Goal: Transaction & Acquisition: Purchase product/service

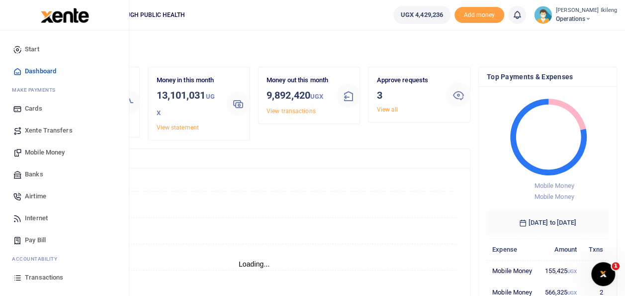
click at [46, 148] on span "Mobile Money" at bounding box center [45, 152] width 40 height 10
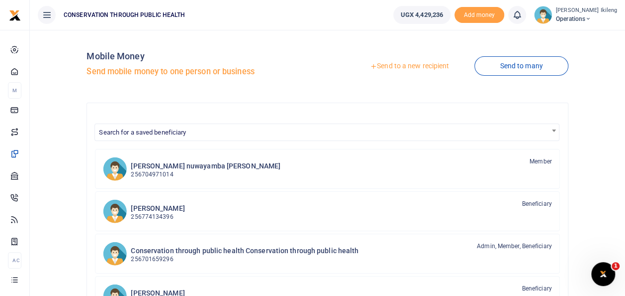
click at [416, 64] on link "Send to a new recipient" at bounding box center [410, 66] width 130 height 18
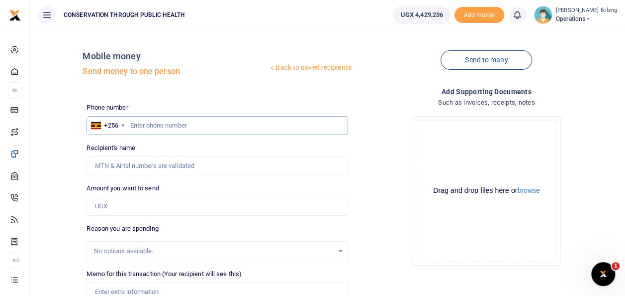
click at [227, 121] on input "text" at bounding box center [217, 125] width 261 height 19
type input "7786404797"
type input "Oliva Katushabe"
type input "7"
type input "Oliva Katushabe"
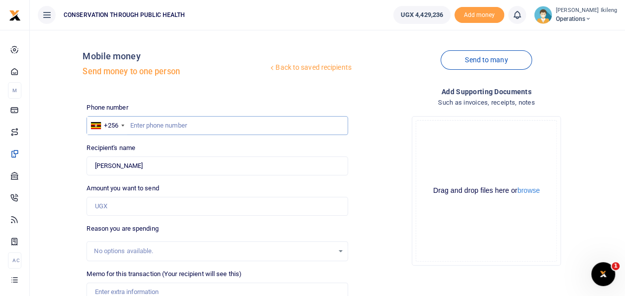
type input "6"
type input "786404797"
type input "Patience Ikileng"
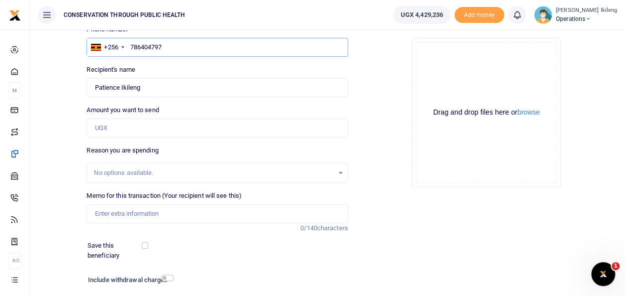
scroll to position [80, 0]
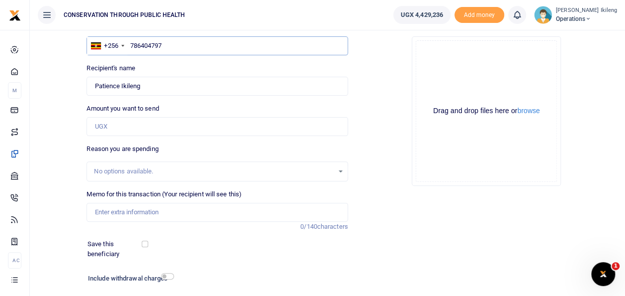
type input "786404797"
click at [134, 127] on input "Amount you want to send" at bounding box center [217, 126] width 261 height 19
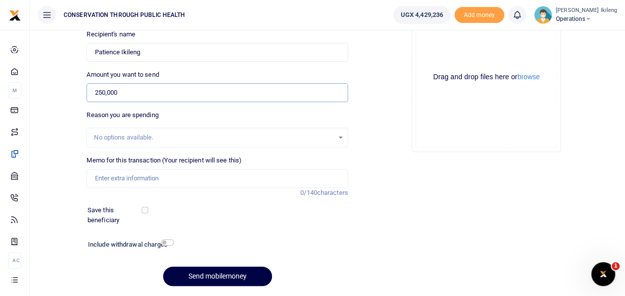
scroll to position [115, 0]
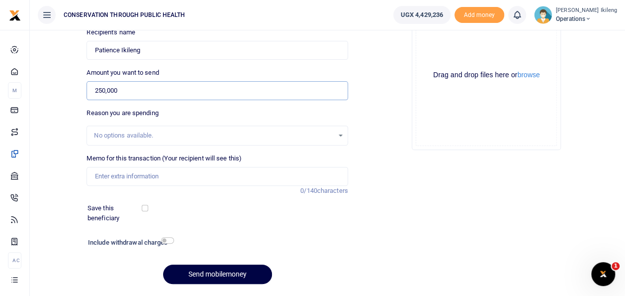
type input "250,000"
click at [100, 176] on input "Memo for this transaction (Your recipient will see this)" at bounding box center [217, 176] width 261 height 19
type input "payment for purchase of cable by elite computers"
click at [168, 237] on input "checkbox" at bounding box center [167, 240] width 13 height 6
checkbox input "true"
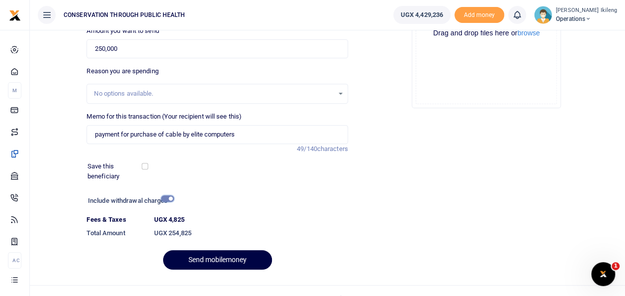
scroll to position [172, 0]
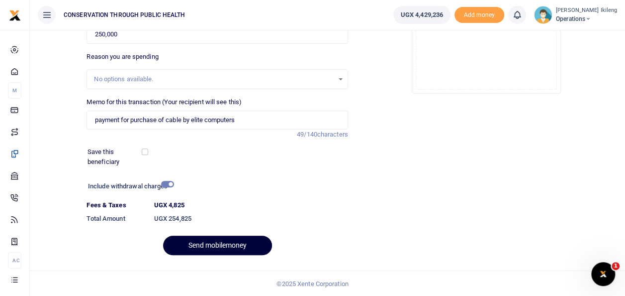
click at [223, 246] on button "Send mobilemoney" at bounding box center [217, 244] width 109 height 19
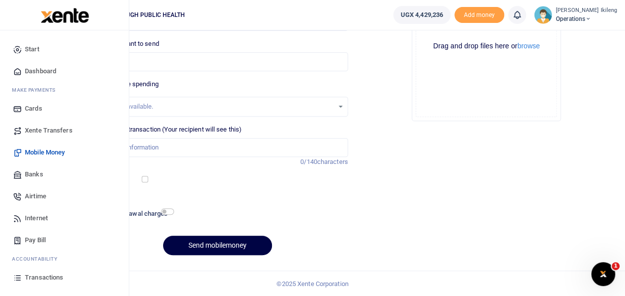
click at [25, 72] on span "Dashboard" at bounding box center [40, 71] width 31 height 10
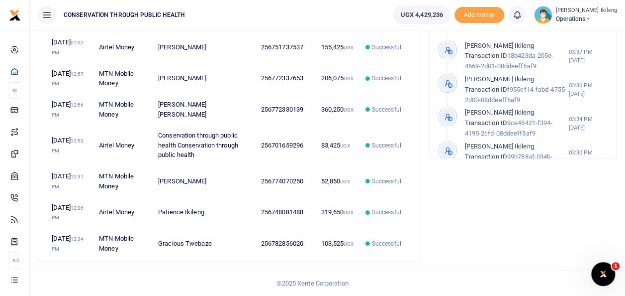
scroll to position [477, 0]
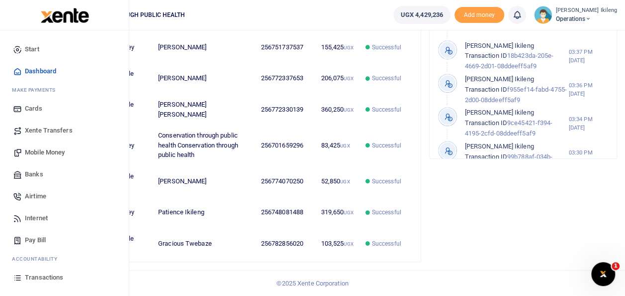
click at [32, 275] on span "Transactions" at bounding box center [44, 277] width 38 height 10
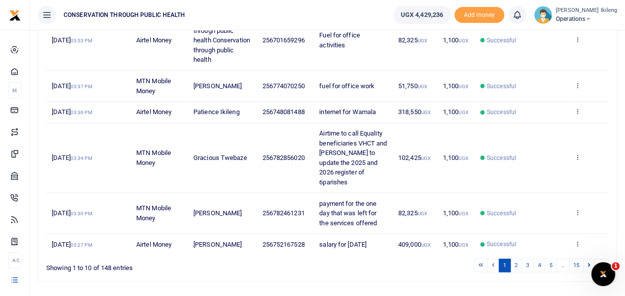
scroll to position [358, 0]
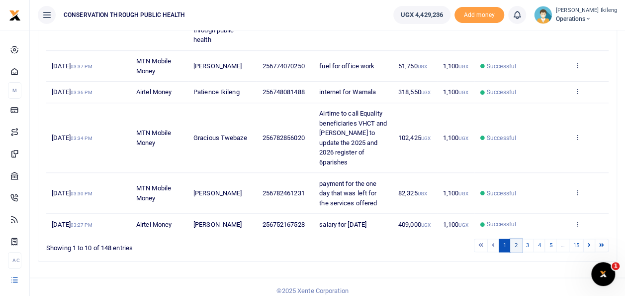
click at [516, 244] on link "2" at bounding box center [516, 244] width 12 height 13
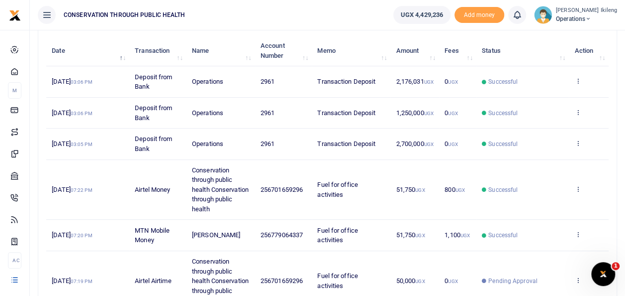
scroll to position [378, 0]
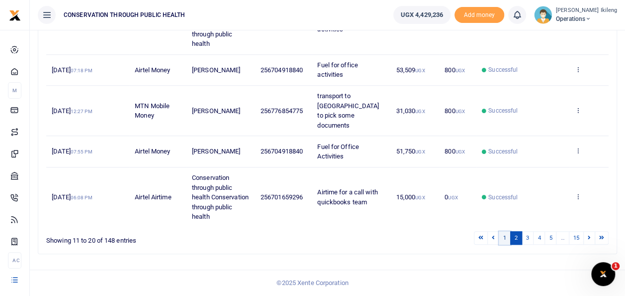
click at [508, 244] on link "1" at bounding box center [505, 237] width 12 height 13
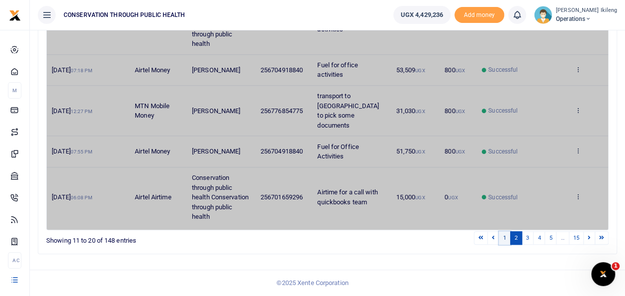
click at [508, 244] on link "1" at bounding box center [505, 237] width 12 height 13
